Goal: Transaction & Acquisition: Purchase product/service

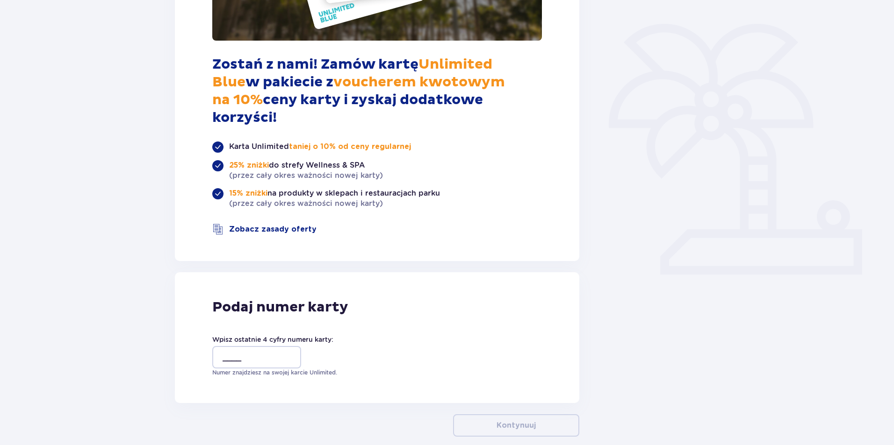
scroll to position [234, 0]
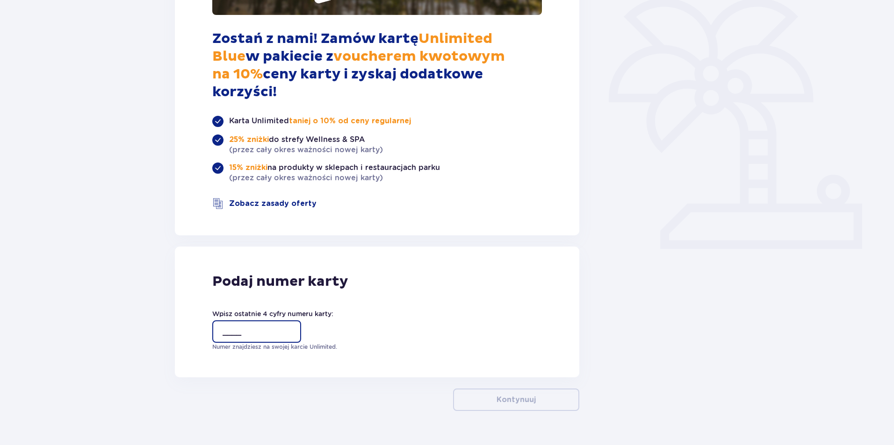
click at [231, 321] on input "____" at bounding box center [256, 332] width 89 height 22
type input "6188"
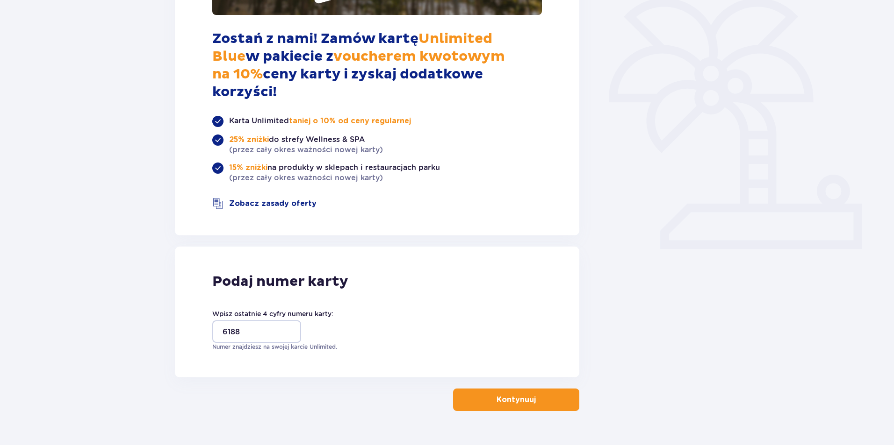
click at [545, 389] on button "Kontynuuj" at bounding box center [516, 400] width 126 height 22
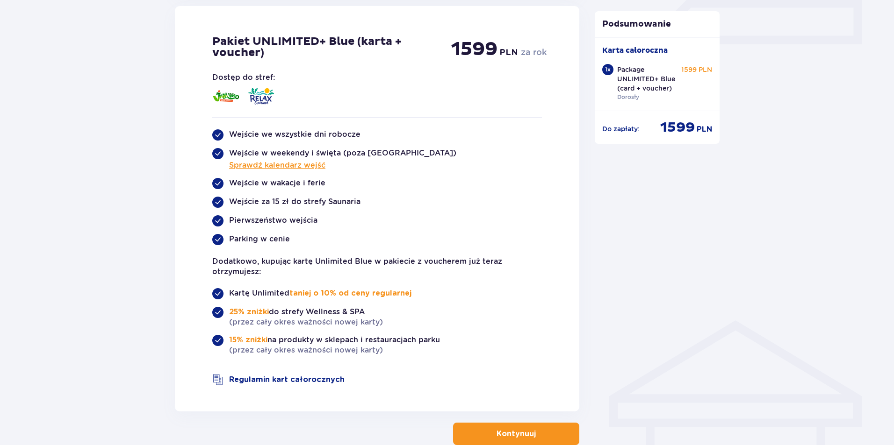
scroll to position [495, 0]
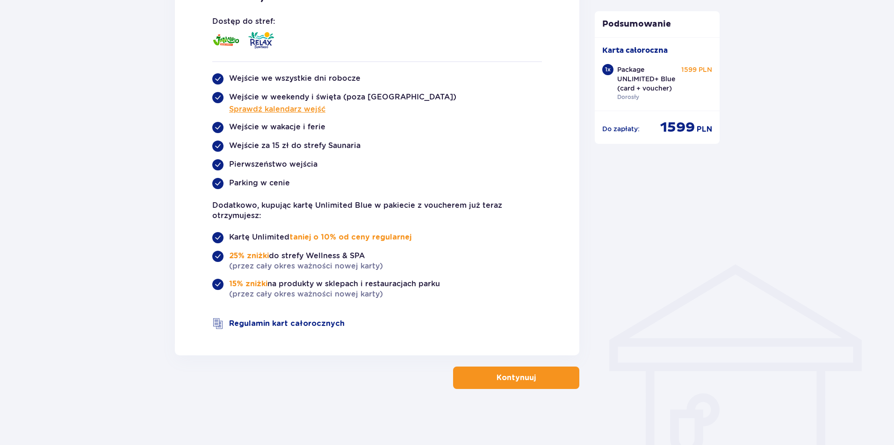
click at [516, 381] on p "Kontynuuj" at bounding box center [515, 378] width 39 height 10
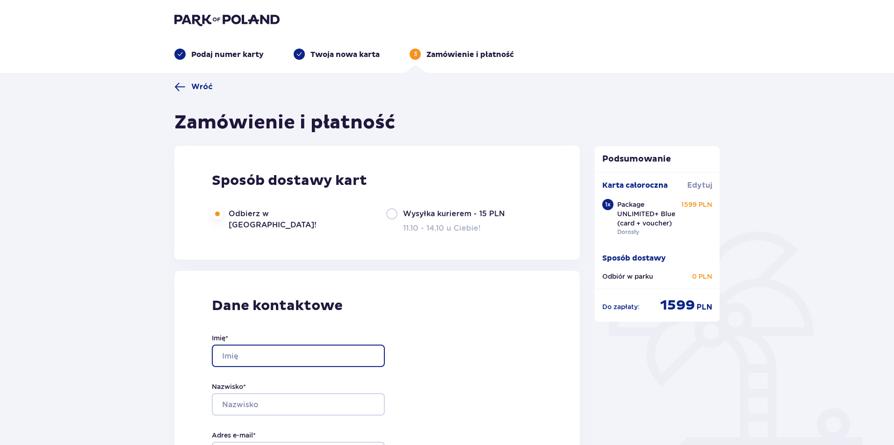
click at [295, 356] on input "Imię *" at bounding box center [298, 356] width 173 height 22
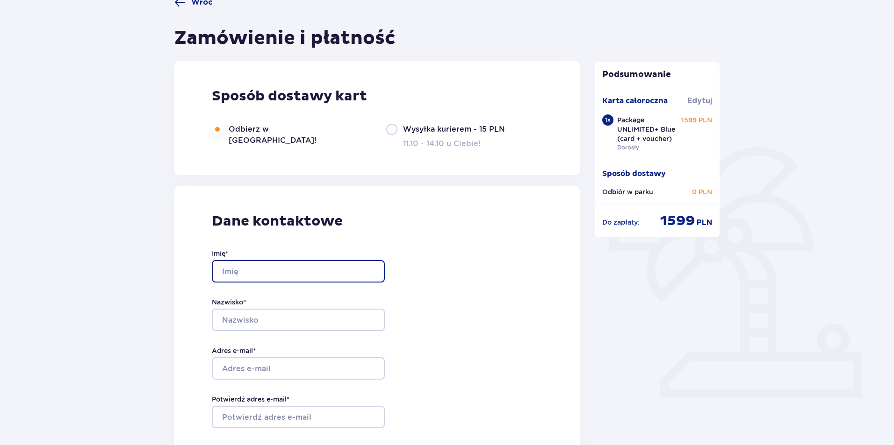
scroll to position [93, 0]
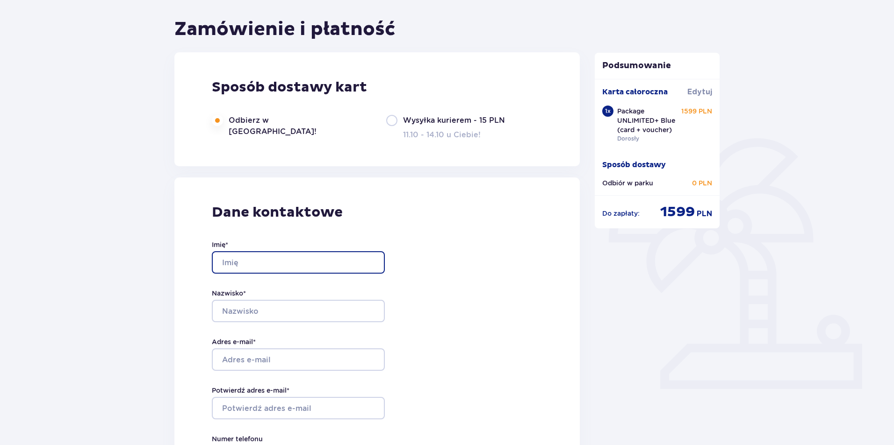
click at [313, 260] on input "Imię *" at bounding box center [298, 262] width 173 height 22
drag, startPoint x: 293, startPoint y: 260, endPoint x: 141, endPoint y: 239, distance: 152.9
type input "DAMIAN"
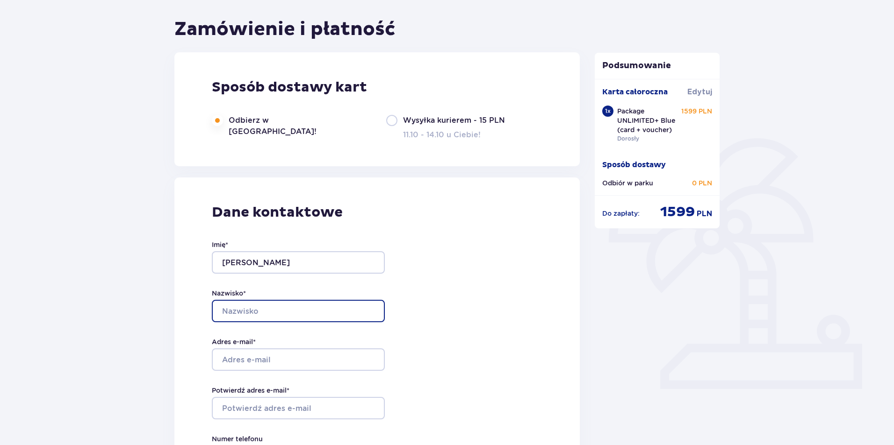
drag, startPoint x: 214, startPoint y: 304, endPoint x: 230, endPoint y: 308, distance: 16.9
click at [216, 303] on input "Nazwisko *" at bounding box center [298, 311] width 173 height 22
type input "MUSIŃSKI"
click at [461, 282] on div "Dane kontaktowe Imię * DAMIAN Nazwisko * MUSIŃSKI Adres e-mail * Potwierdź adre…" at bounding box center [376, 374] width 405 height 393
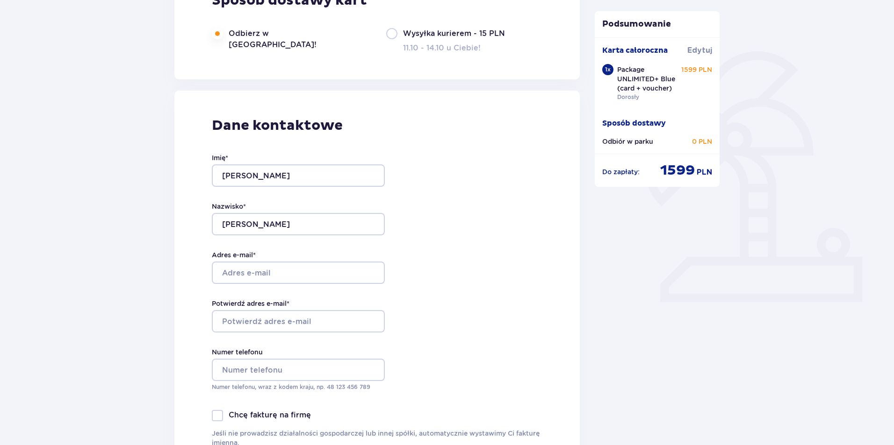
scroll to position [187, 0]
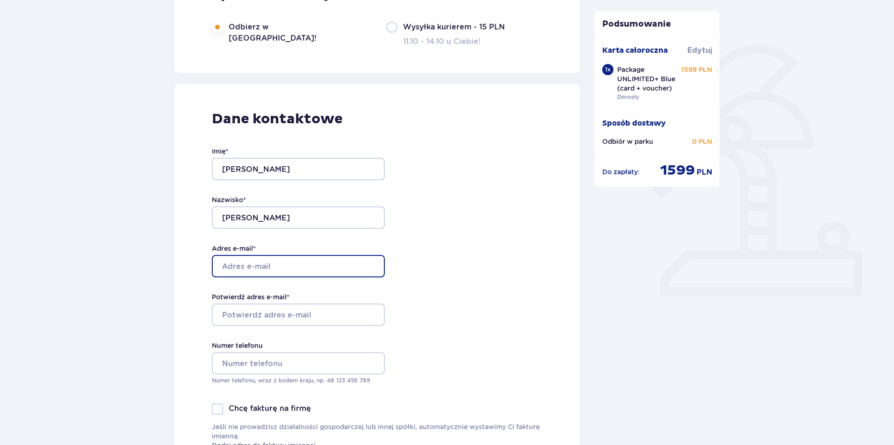
click at [239, 269] on input "Adres e-mail *" at bounding box center [298, 266] width 173 height 22
type input "[EMAIL_ADDRESS][DOMAIN_NAME]"
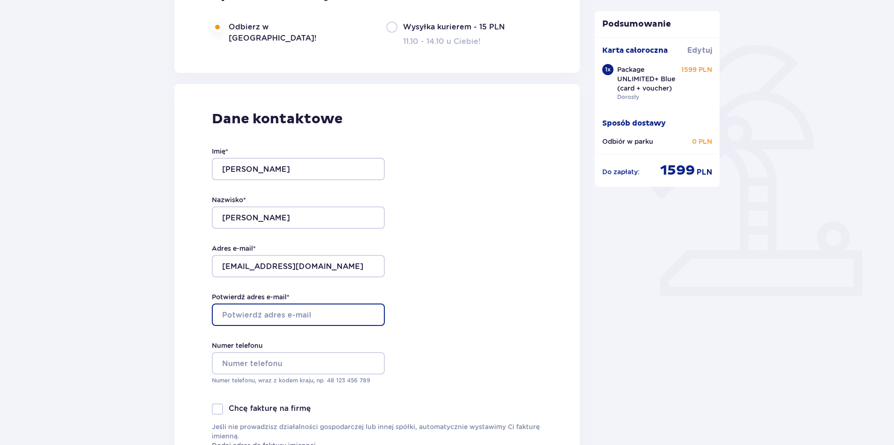
type input "[EMAIL_ADDRESS][DOMAIN_NAME]"
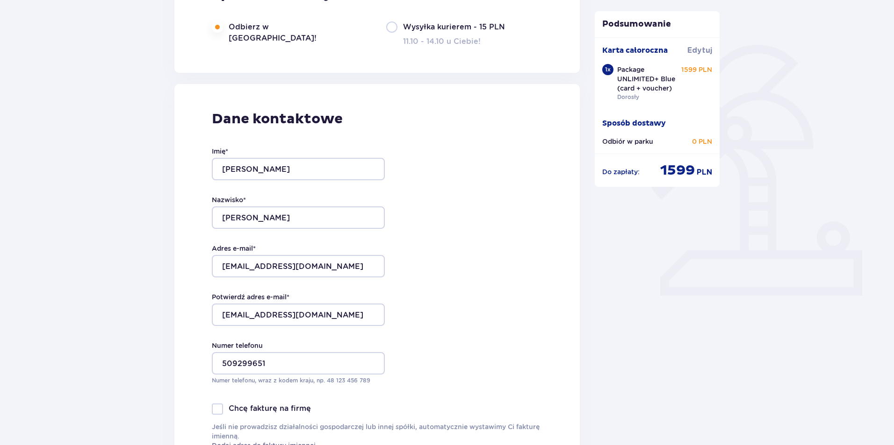
click at [484, 285] on div "Dane kontaktowe Imię * DAMIAN Nazwisko * MUSIŃSKI Adres e-mail * anetamarkus@gm…" at bounding box center [376, 280] width 405 height 393
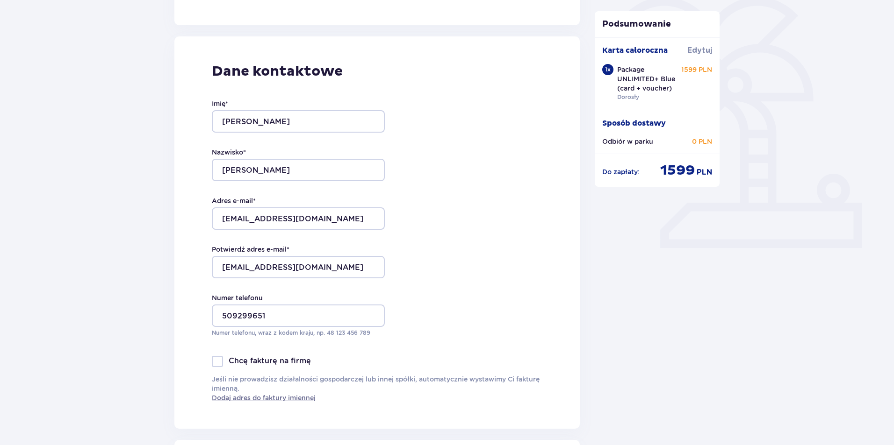
scroll to position [280, 0]
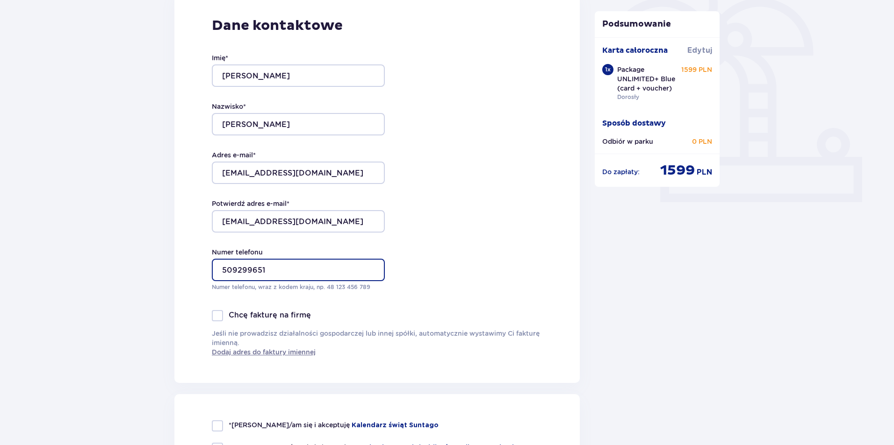
drag, startPoint x: 277, startPoint y: 266, endPoint x: 187, endPoint y: 259, distance: 91.0
click at [187, 259] on div "Dane kontaktowe Imię * DAMIAN Nazwisko * MUSIŃSKI Adres e-mail * anetamarkus@gm…" at bounding box center [376, 187] width 405 height 393
type input "537320218"
click at [549, 235] on div "Dane kontaktowe Imię * DAMIAN Nazwisko * MUSIŃSKI Adres e-mail * anetamarkus@gm…" at bounding box center [376, 187] width 405 height 393
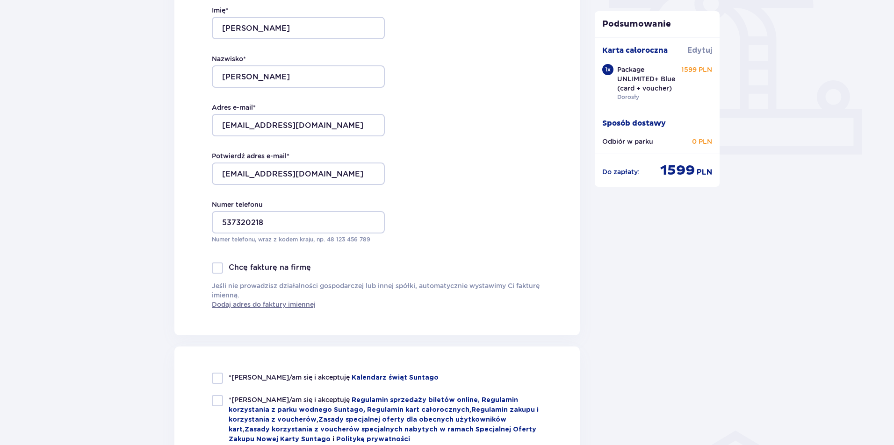
scroll to position [374, 0]
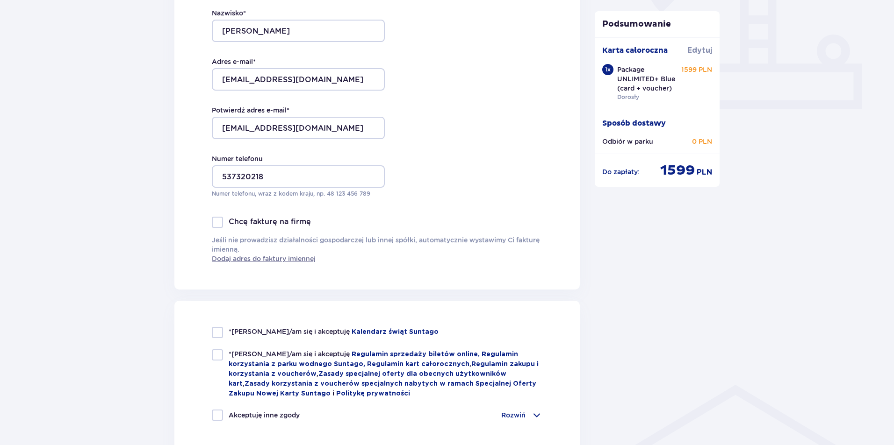
click at [214, 333] on div at bounding box center [217, 332] width 11 height 11
checkbox input "true"
click at [214, 361] on div "*Zapoznałem/am się i akceptuję Regulamin sprzedaży biletów online, Regulamin ko…" at bounding box center [377, 374] width 330 height 49
checkbox input "true"
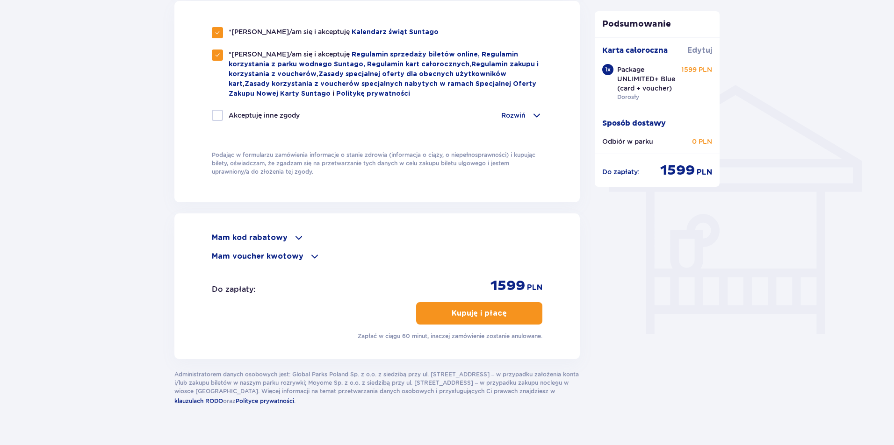
scroll to position [689, 0]
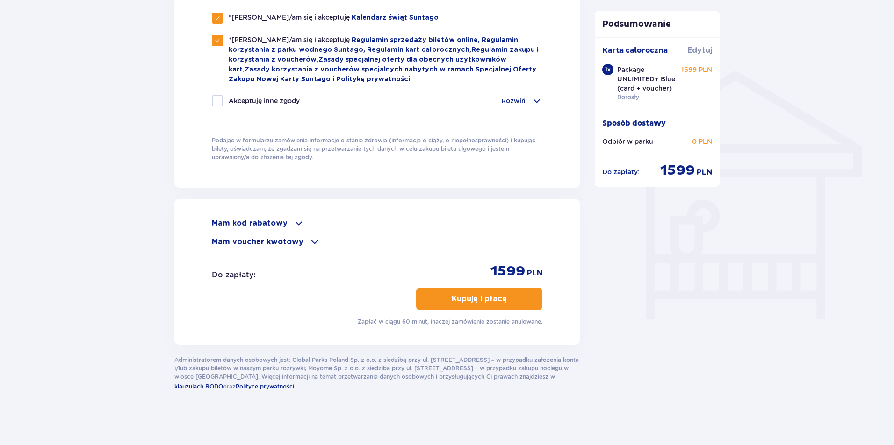
click at [470, 299] on p "Kupuję i płacę" at bounding box center [479, 299] width 55 height 10
